Goal: Entertainment & Leisure: Consume media (video, audio)

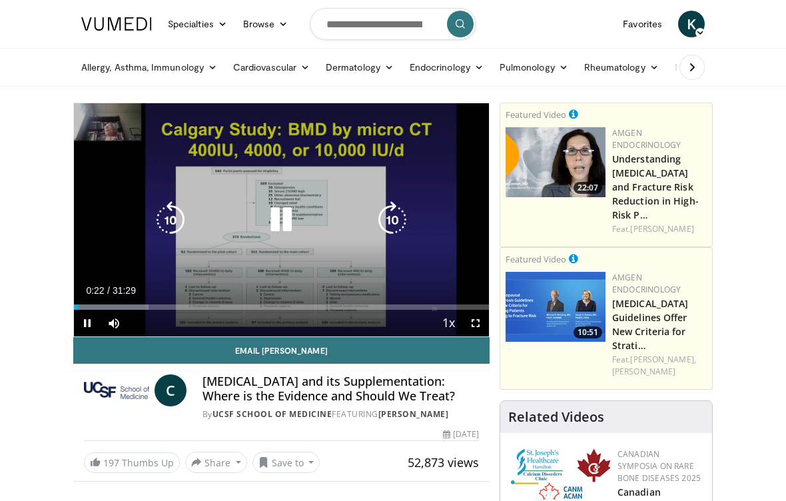
click at [277, 219] on icon "Video Player" at bounding box center [280, 219] width 37 height 37
click at [165, 226] on icon "Video Player" at bounding box center [170, 219] width 37 height 37
click at [177, 225] on icon "Video Player" at bounding box center [170, 219] width 37 height 37
click at [175, 228] on icon "Video Player" at bounding box center [170, 219] width 37 height 37
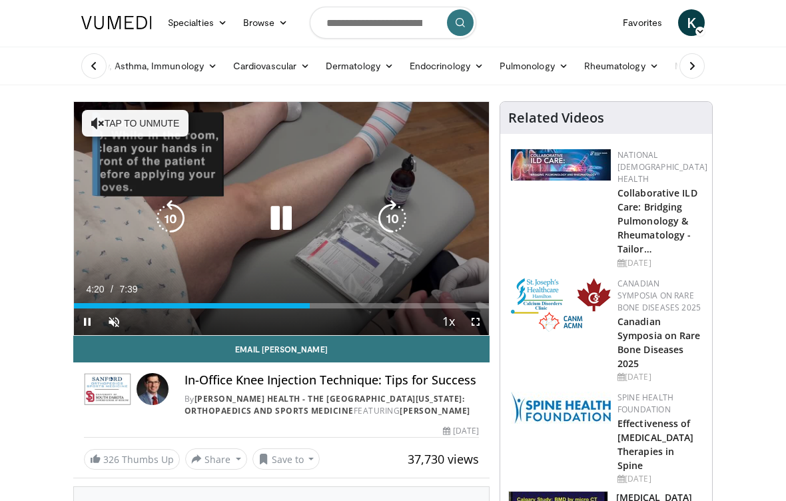
scroll to position [4, 0]
